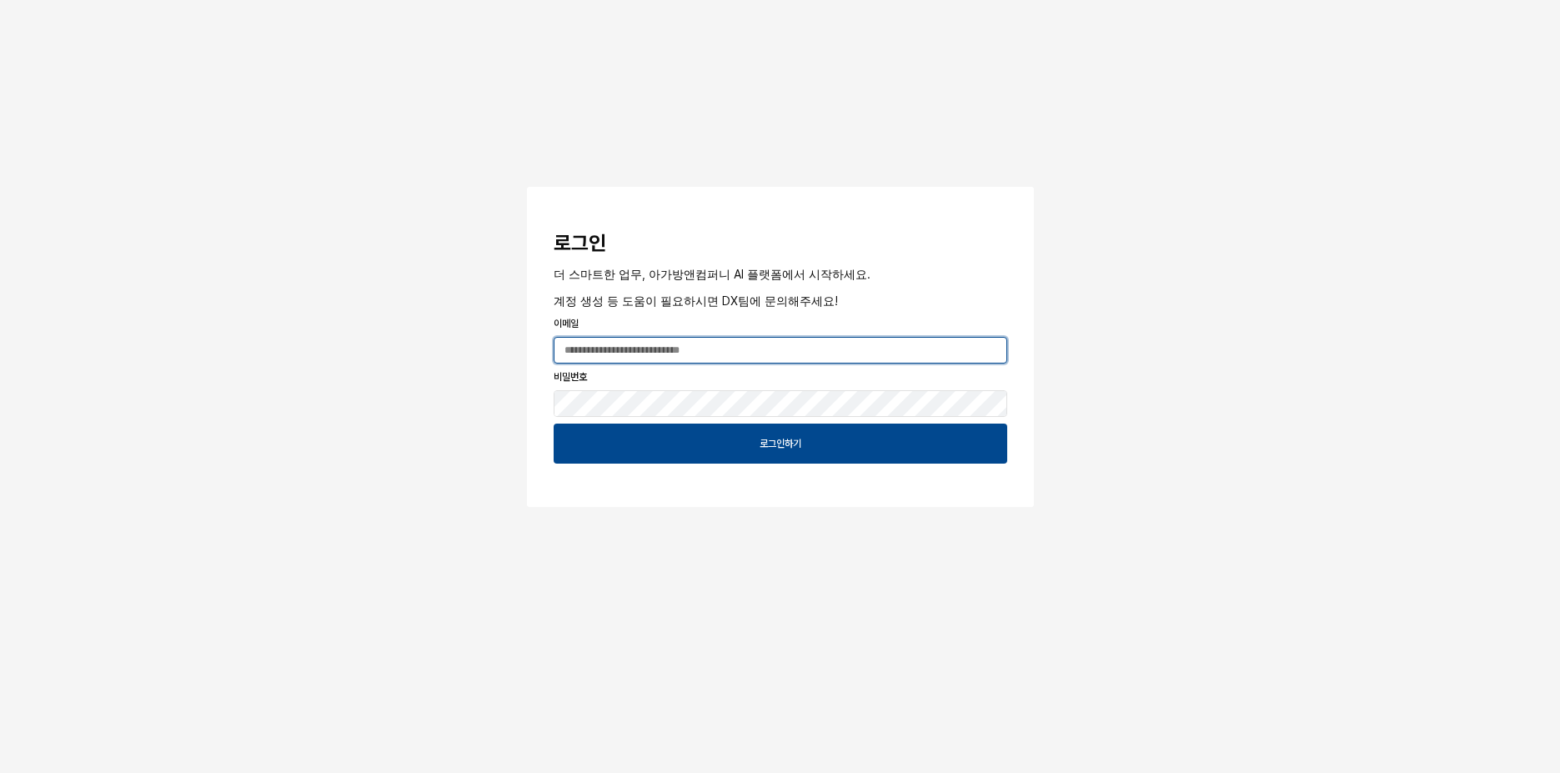
click at [704, 352] on input "App Frame" at bounding box center [781, 350] width 452 height 25
type input "*"
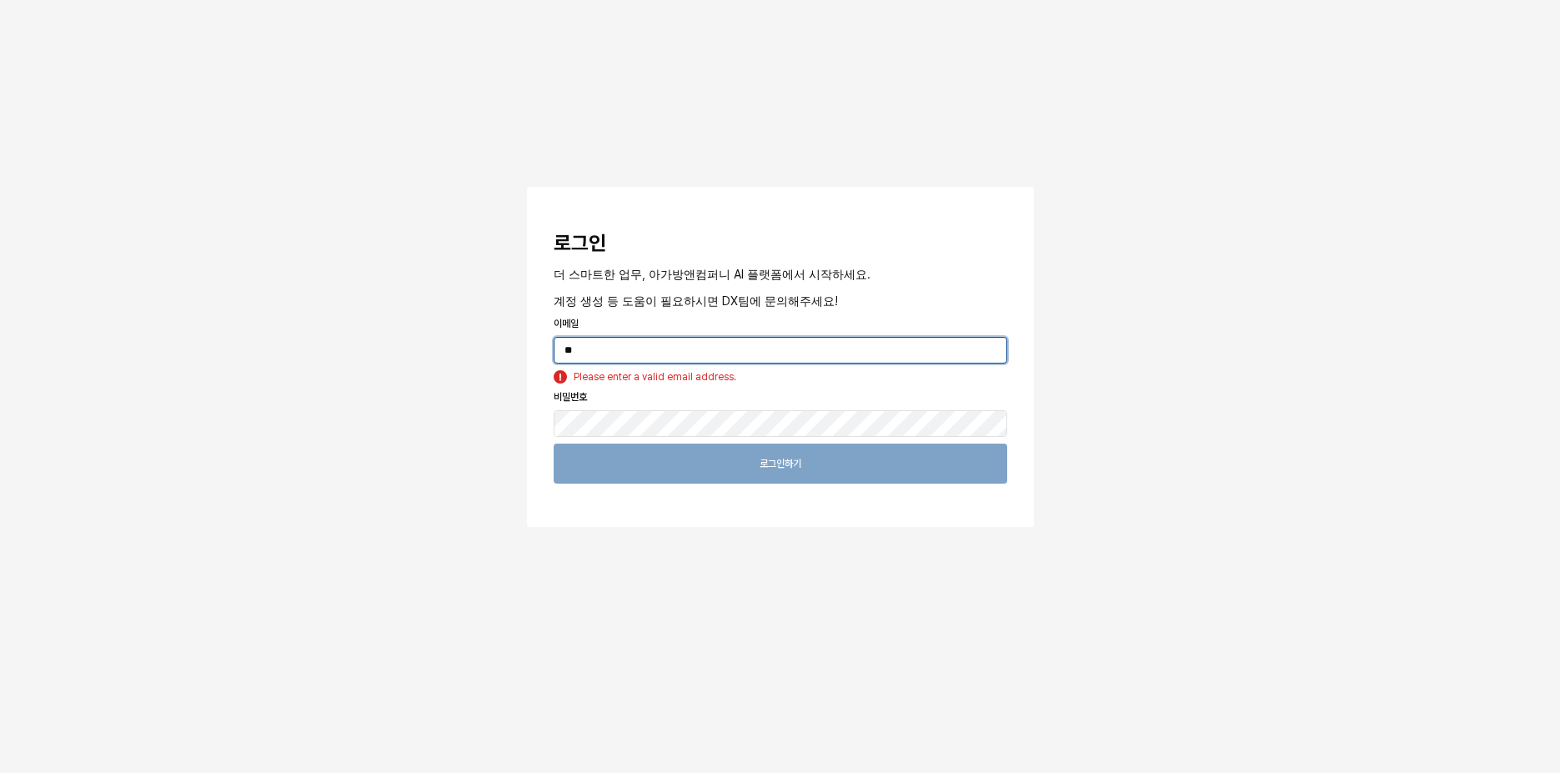
type input "*"
type input "***"
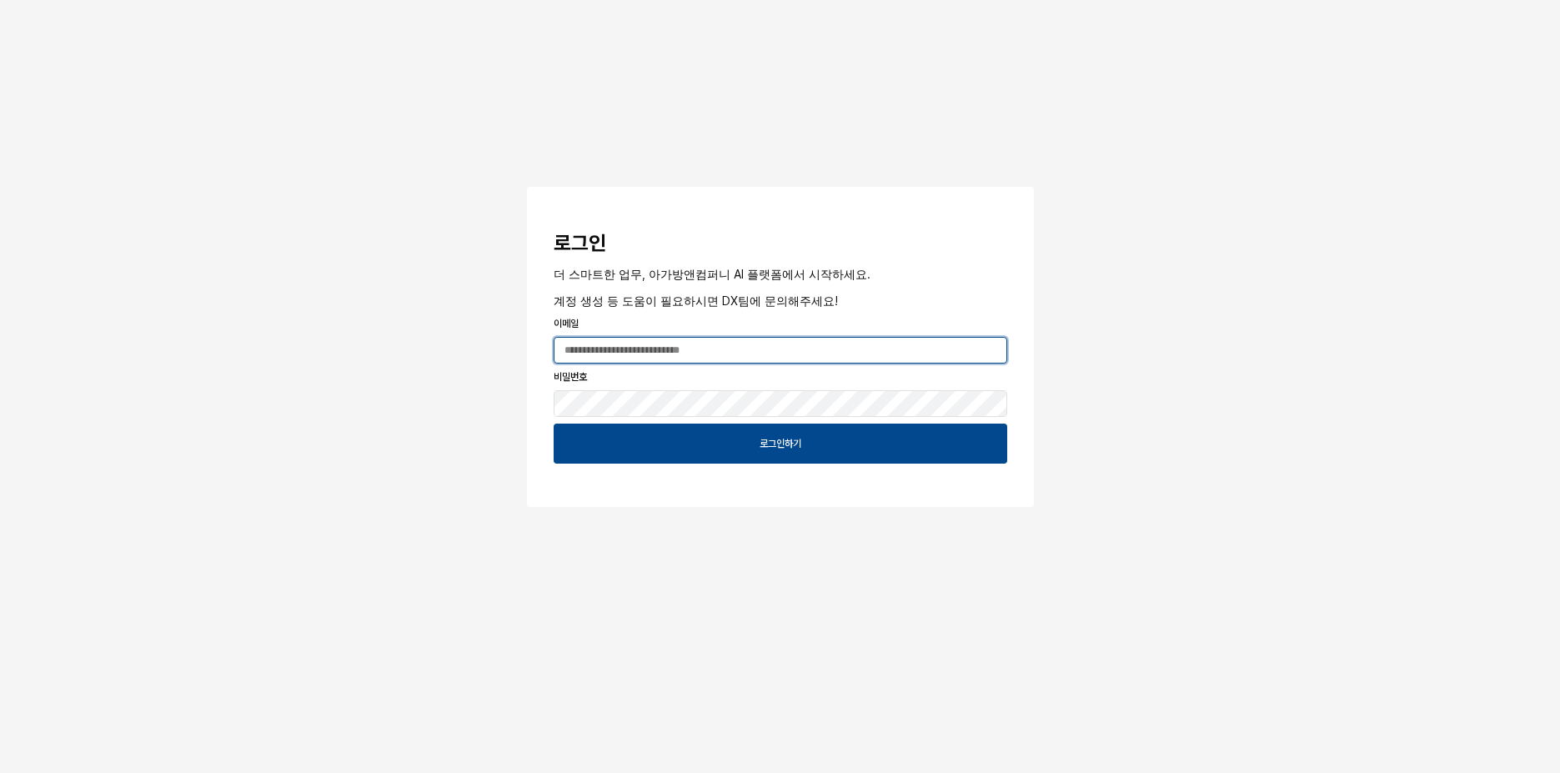
click at [670, 340] on input "App Frame" at bounding box center [781, 350] width 452 height 25
type input "**********"
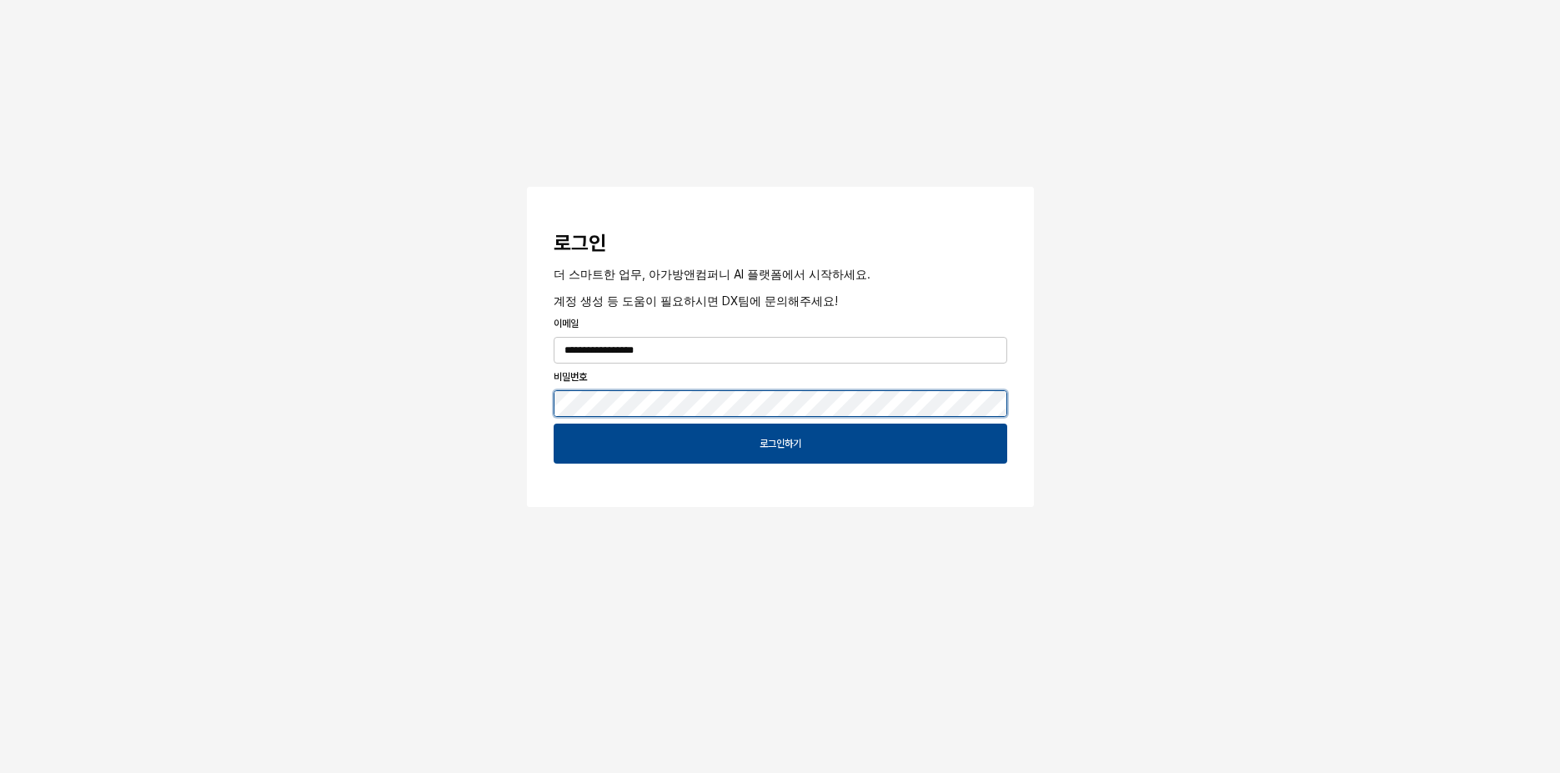
click at [527, 187] on button "App Frame" at bounding box center [533, 189] width 13 height 5
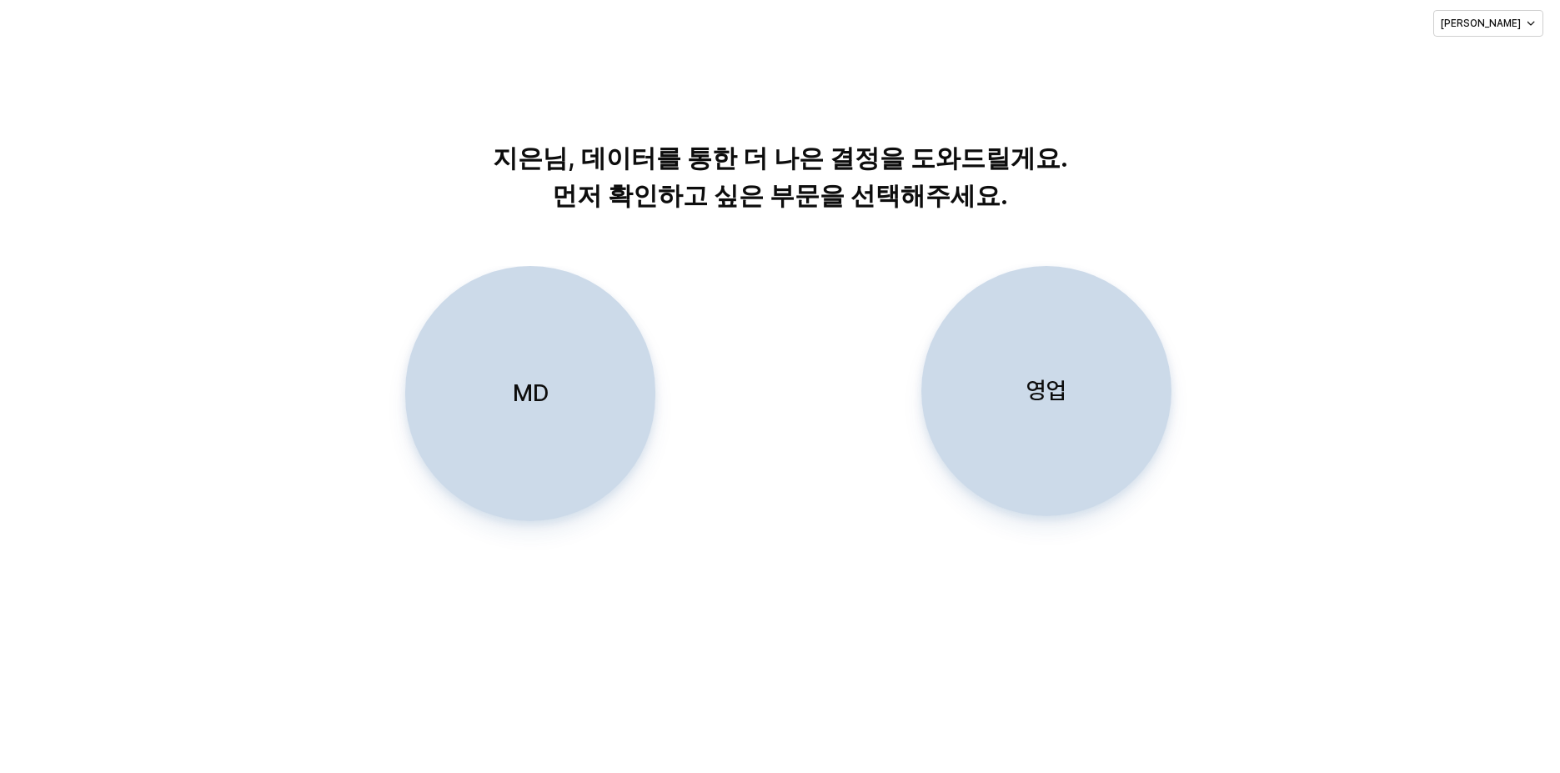
click at [546, 405] on p "MD" at bounding box center [530, 393] width 36 height 31
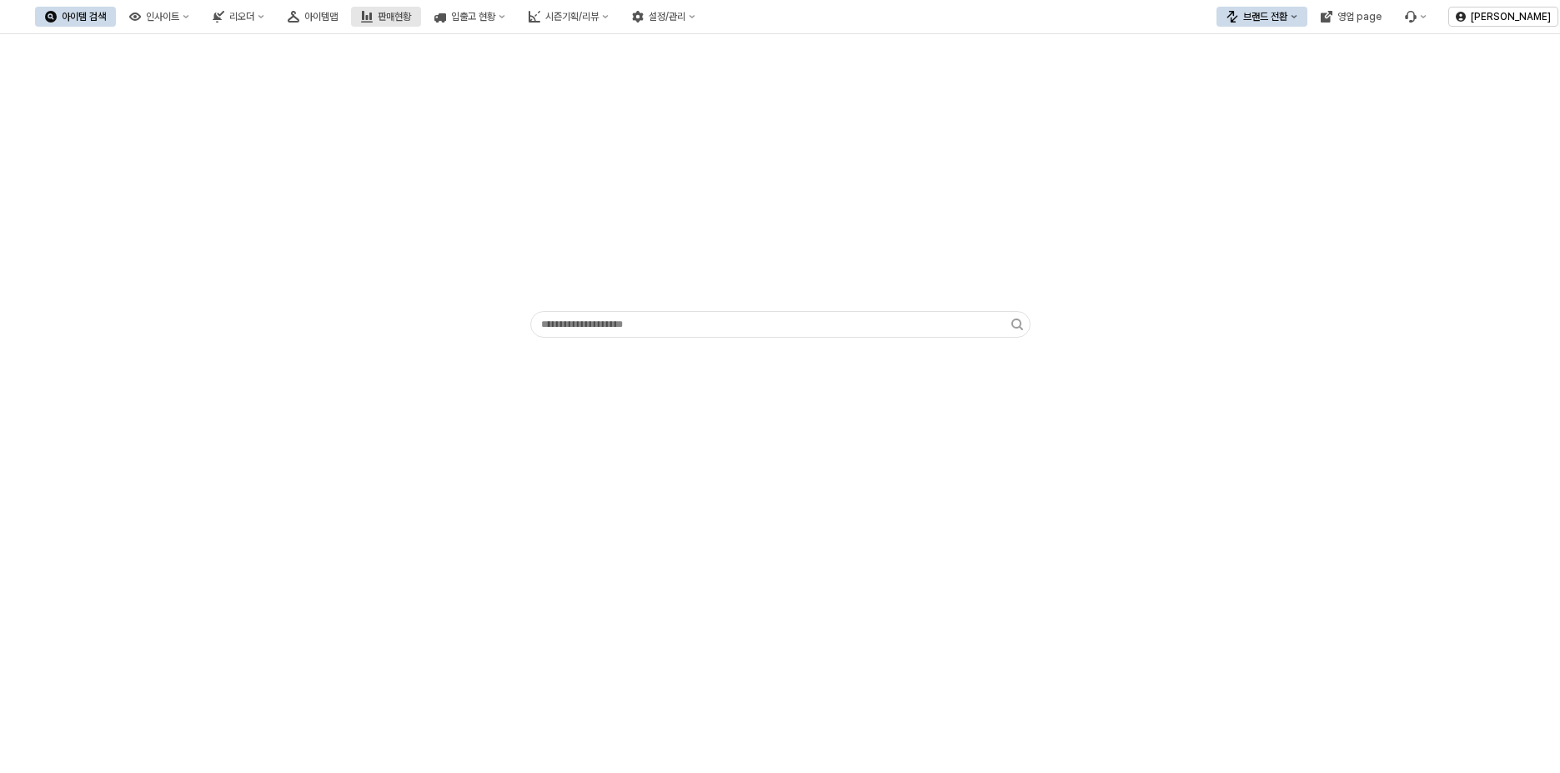
click at [411, 17] on div "판매현황" at bounding box center [394, 17] width 33 height 12
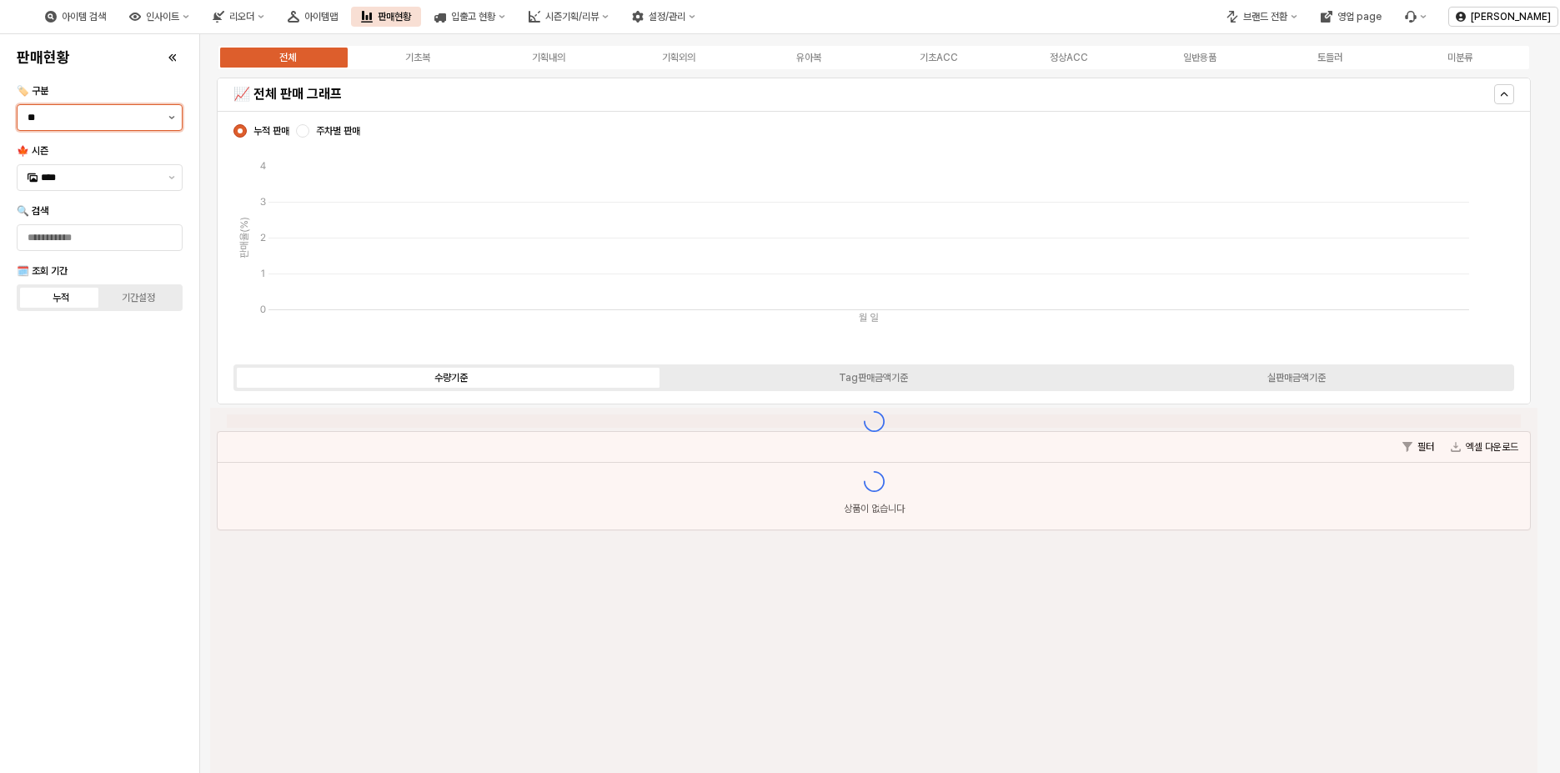
click at [164, 122] on button "제안 사항 표시" at bounding box center [172, 117] width 20 height 25
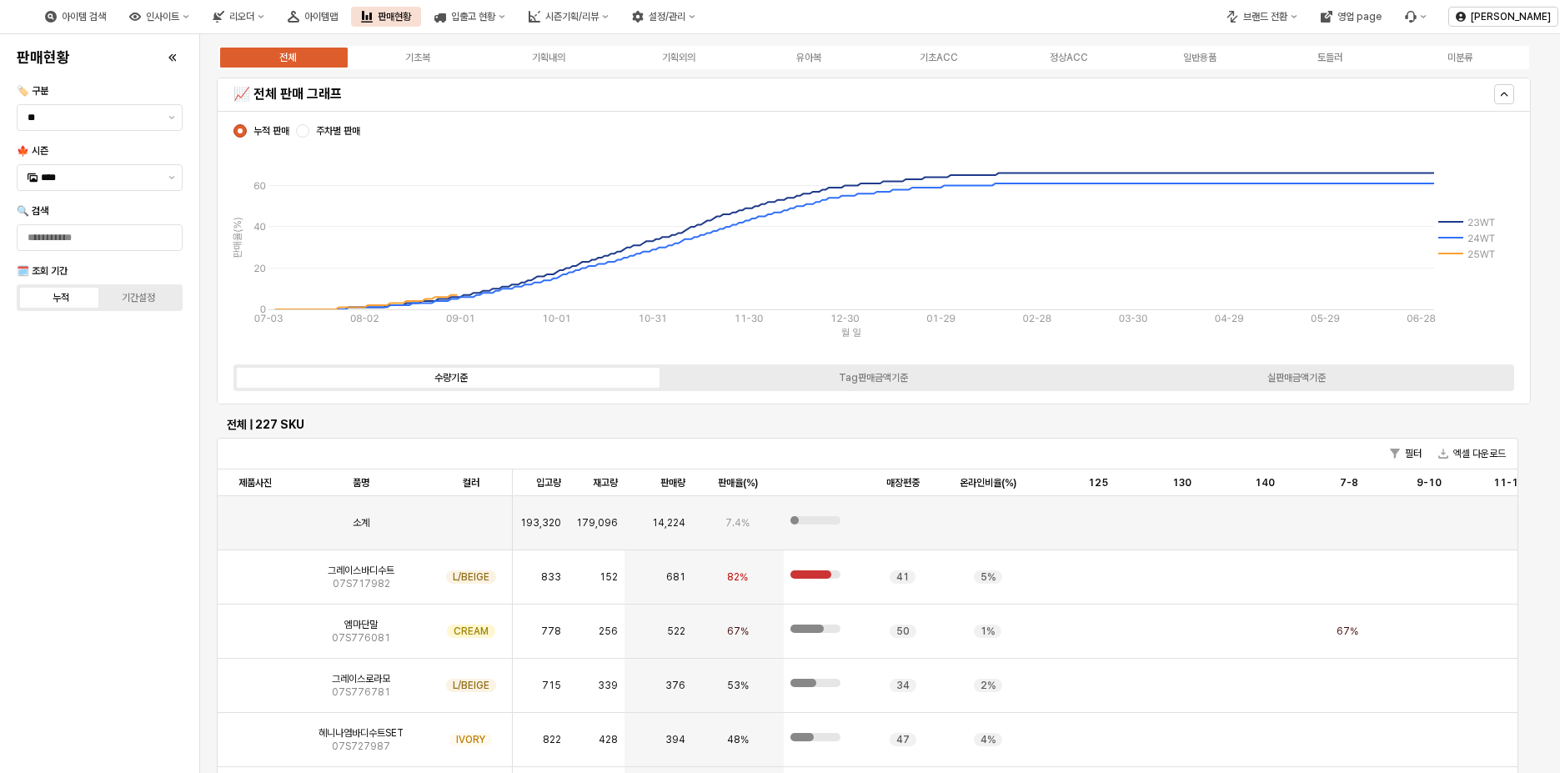
click at [829, 445] on div "필터 엑셀 다운로드" at bounding box center [868, 454] width 1300 height 31
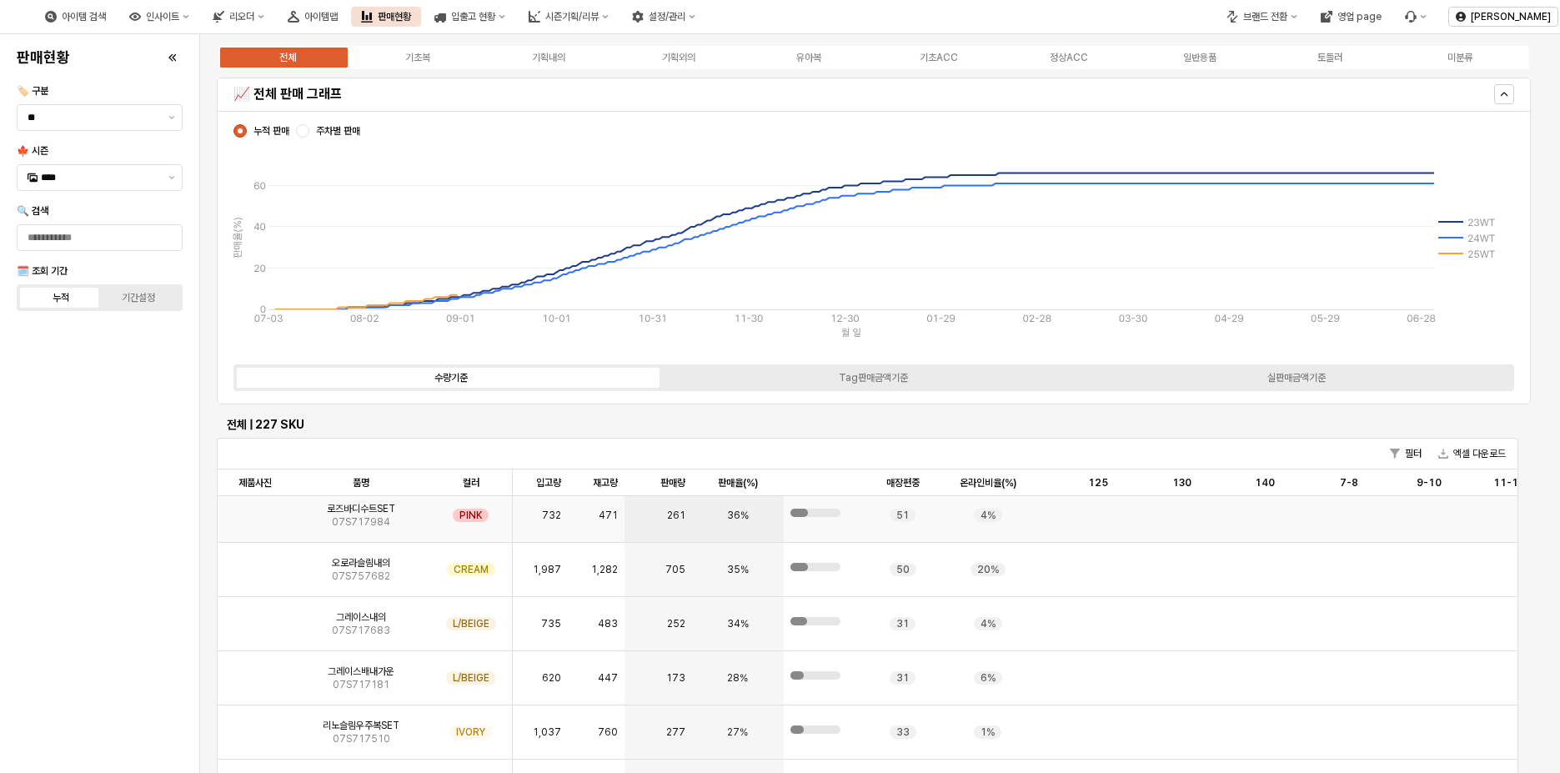
scroll to position [334, 0]
click at [692, 487] on div "App Frame" at bounding box center [692, 482] width 0 height 27
click at [665, 487] on div "판매량 판매량" at bounding box center [658, 482] width 67 height 27
click at [348, 15] on button "아이템맵" at bounding box center [313, 17] width 70 height 20
